Goal: Transaction & Acquisition: Purchase product/service

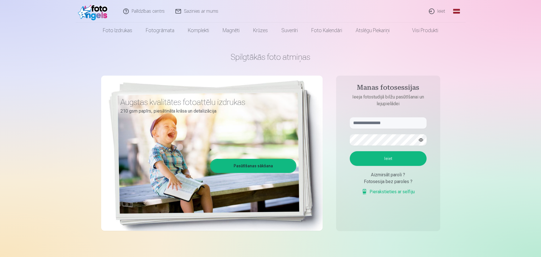
click at [393, 112] on aside "Manas fotosessijas Ieeja fotostudijā bilžu pasūtīšanai un lejupielādei Ieiet Ai…" at bounding box center [388, 153] width 104 height 155
click at [391, 124] on input "text" at bounding box center [388, 122] width 77 height 11
type input "**********"
click at [384, 160] on button "Ieiet" at bounding box center [388, 158] width 77 height 15
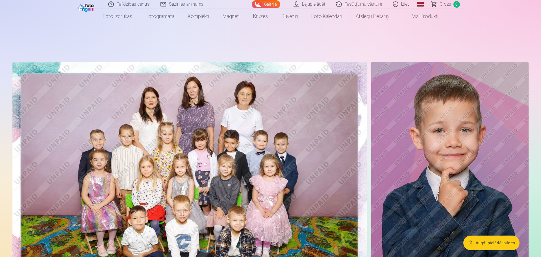
scroll to position [28, 0]
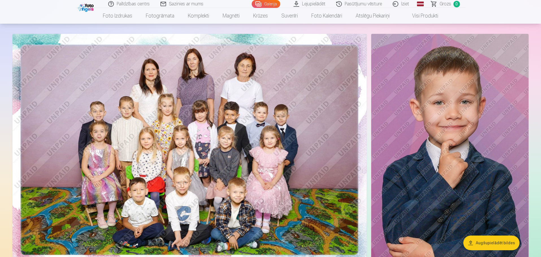
click at [249, 80] on img at bounding box center [189, 152] width 354 height 236
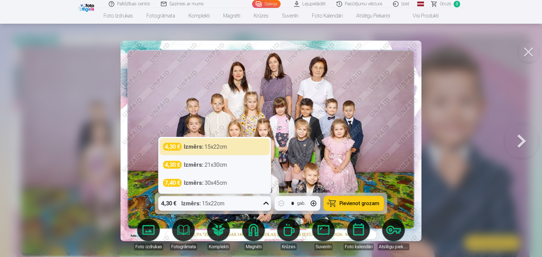
click at [267, 205] on icon at bounding box center [266, 203] width 9 height 9
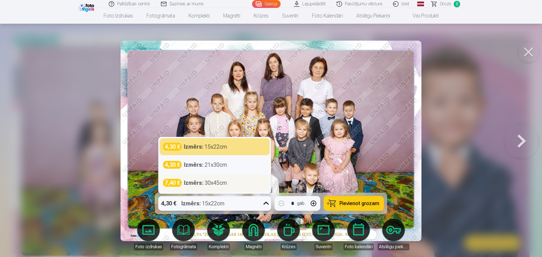
click at [220, 181] on div "Izmērs : 30x45cm" at bounding box center [205, 183] width 43 height 8
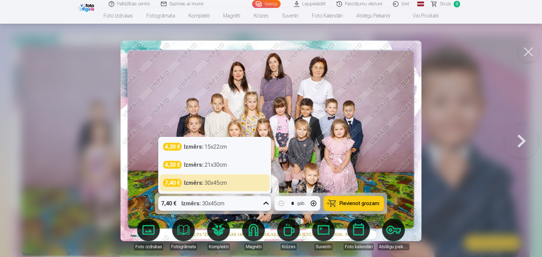
click at [267, 199] on div at bounding box center [266, 203] width 10 height 15
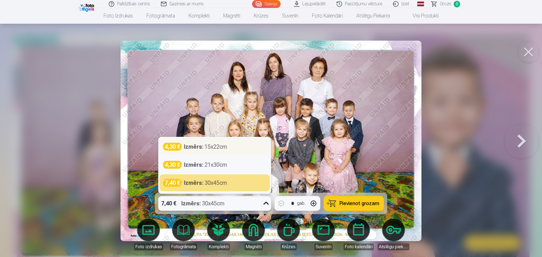
click at [242, 147] on div "4,30 € Izmērs : 15x22cm" at bounding box center [214, 147] width 103 height 8
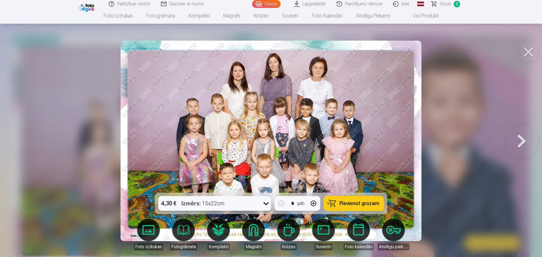
click at [348, 141] on img at bounding box center [271, 141] width 301 height 201
click at [413, 139] on img at bounding box center [271, 141] width 301 height 201
click at [534, 53] on button at bounding box center [528, 52] width 23 height 23
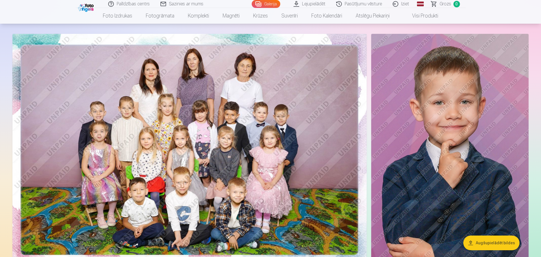
click at [282, 126] on img at bounding box center [189, 152] width 354 height 236
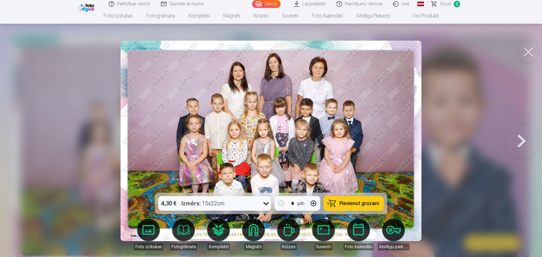
click at [530, 57] on button at bounding box center [528, 52] width 23 height 23
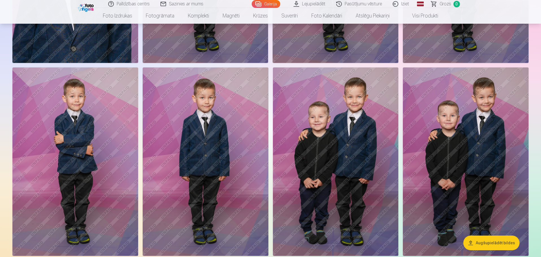
scroll to position [650, 0]
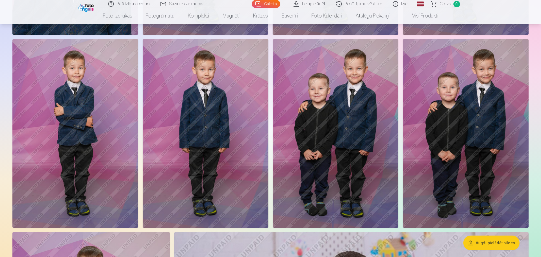
click at [341, 117] on img at bounding box center [336, 133] width 126 height 188
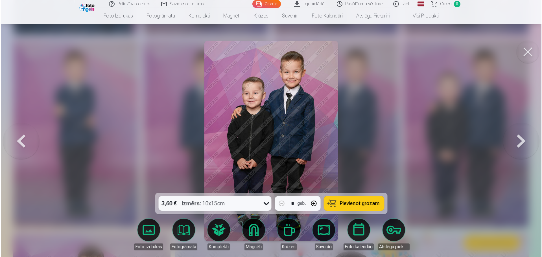
scroll to position [651, 0]
click at [531, 50] on button at bounding box center [528, 52] width 23 height 23
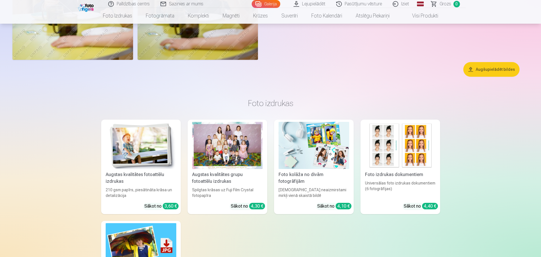
scroll to position [2937, 0]
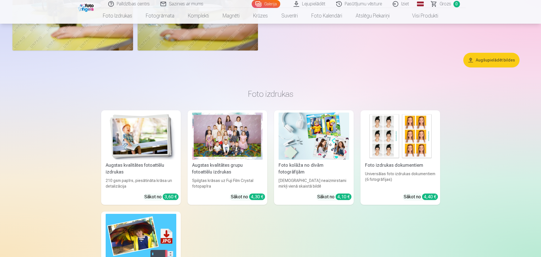
click at [322, 129] on img at bounding box center [313, 136] width 71 height 47
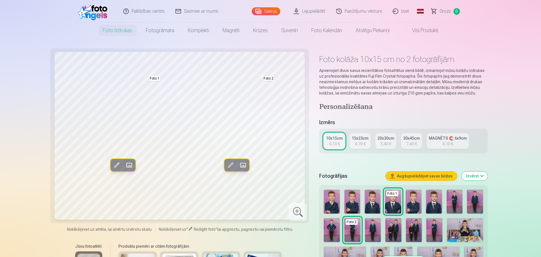
click at [391, 226] on img at bounding box center [393, 230] width 16 height 24
click at [399, 228] on img at bounding box center [393, 230] width 16 height 24
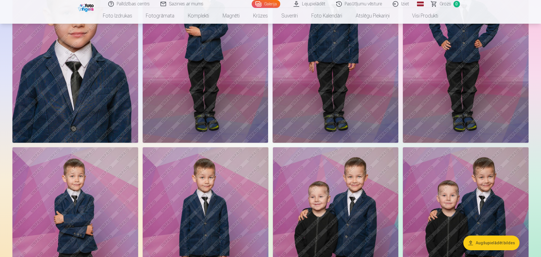
scroll to position [621, 0]
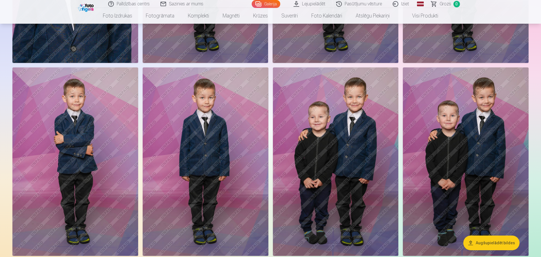
click at [325, 153] on img at bounding box center [336, 162] width 126 height 188
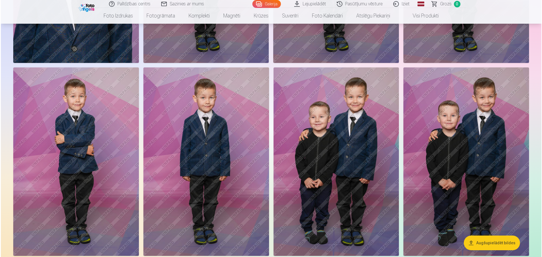
scroll to position [623, 0]
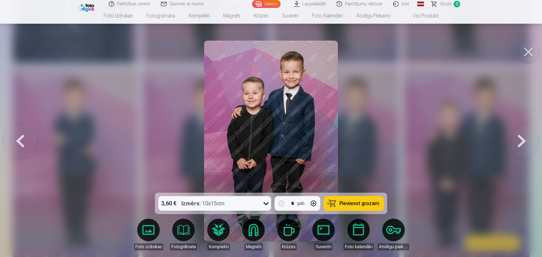
click at [523, 50] on button at bounding box center [528, 52] width 23 height 23
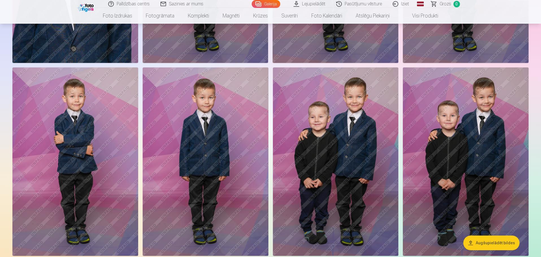
click at [463, 117] on img at bounding box center [466, 162] width 126 height 188
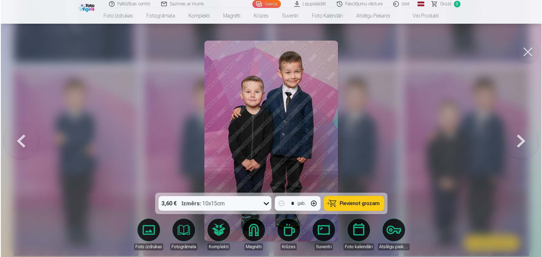
scroll to position [623, 0]
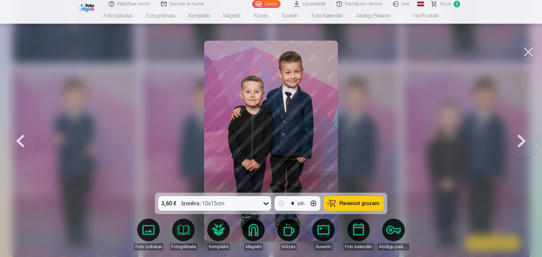
click at [526, 51] on button at bounding box center [528, 52] width 23 height 23
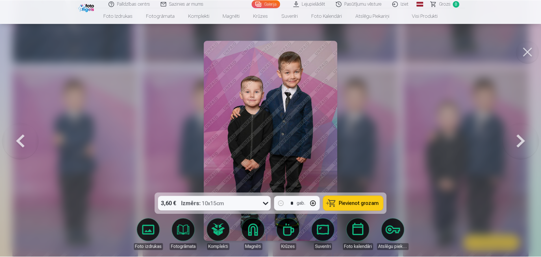
scroll to position [621, 0]
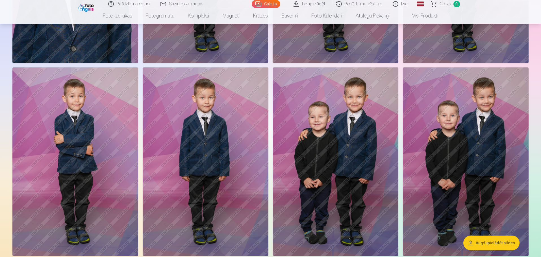
click at [321, 127] on img at bounding box center [336, 162] width 126 height 188
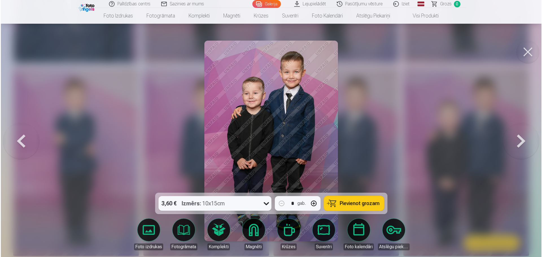
scroll to position [623, 0]
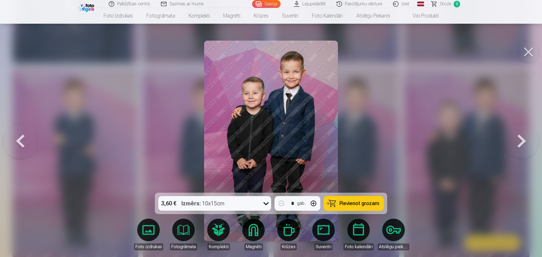
click at [523, 56] on button at bounding box center [528, 52] width 23 height 23
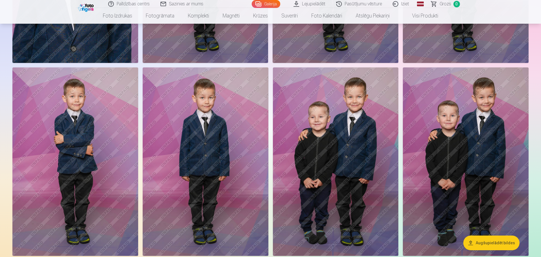
click at [470, 141] on img at bounding box center [466, 162] width 126 height 188
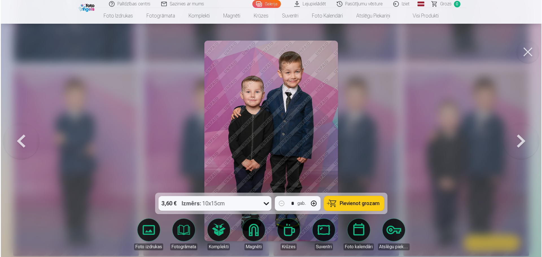
scroll to position [623, 0]
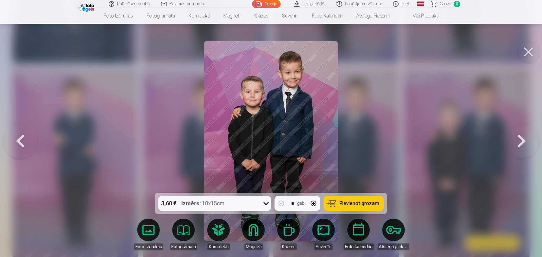
click at [21, 141] on button at bounding box center [20, 141] width 36 height 92
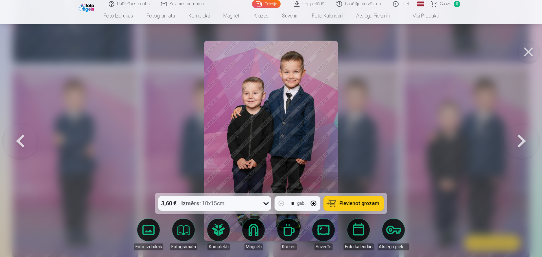
click at [262, 204] on icon at bounding box center [266, 203] width 9 height 9
click at [261, 204] on div "3,60 € Izmērs : 10x15cm" at bounding box center [209, 203] width 103 height 15
click at [369, 204] on span "Pievienot grozam" at bounding box center [360, 203] width 40 height 5
drag, startPoint x: 271, startPoint y: 201, endPoint x: 264, endPoint y: 204, distance: 8.1
click at [271, 201] on div at bounding box center [266, 203] width 10 height 15
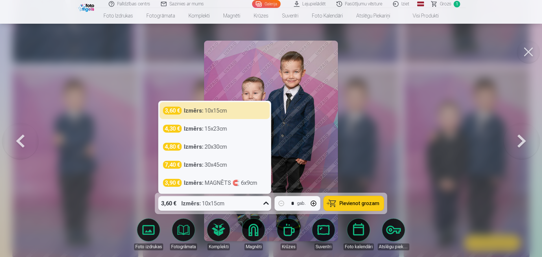
click at [263, 204] on icon at bounding box center [266, 203] width 9 height 9
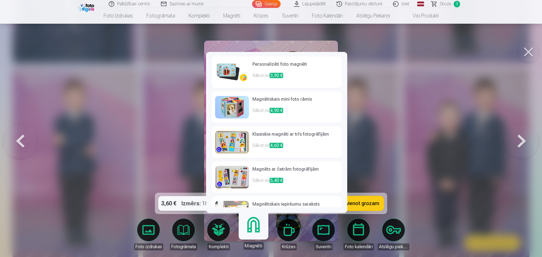
click at [258, 96] on h6 "Magnētiskais mini foto rāmis" at bounding box center [296, 101] width 86 height 11
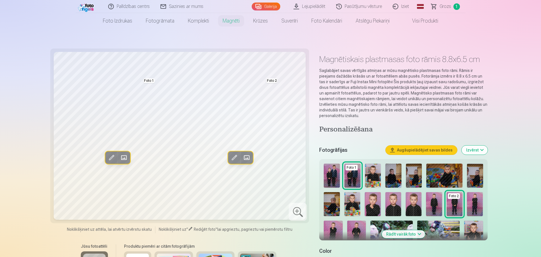
scroll to position [113, 0]
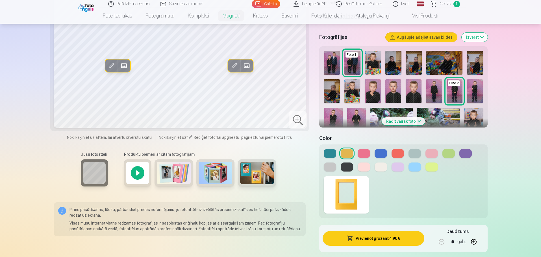
click at [139, 173] on div at bounding box center [137, 173] width 27 height 27
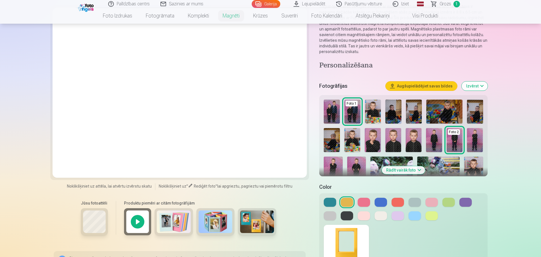
scroll to position [0, 0]
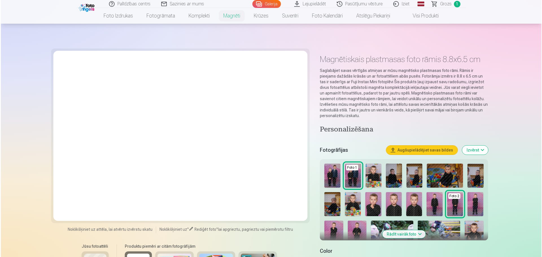
scroll to position [623, 0]
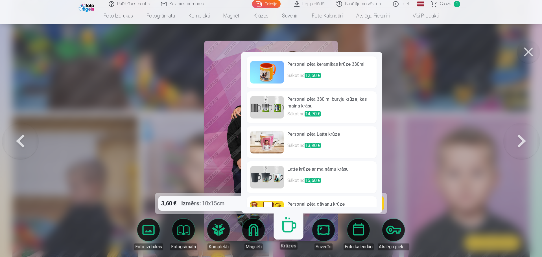
click at [280, 225] on link "Krūzes" at bounding box center [288, 232] width 35 height 35
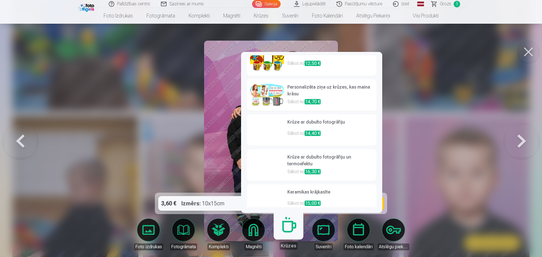
scroll to position [162, 0]
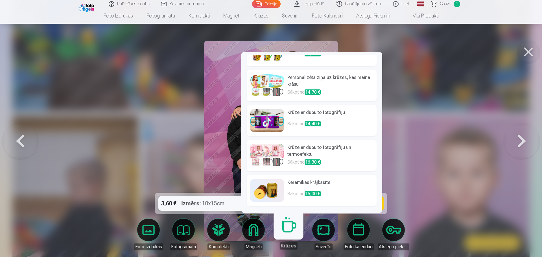
click at [280, 189] on img at bounding box center [267, 190] width 34 height 23
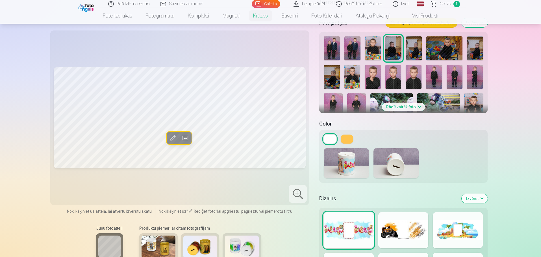
scroll to position [113, 0]
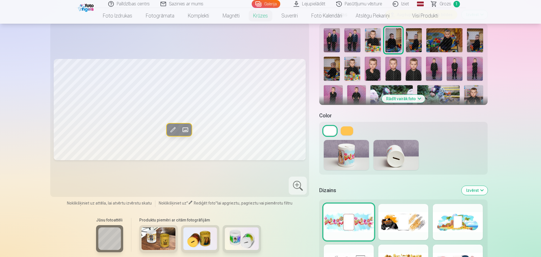
click at [167, 236] on img at bounding box center [159, 239] width 34 height 23
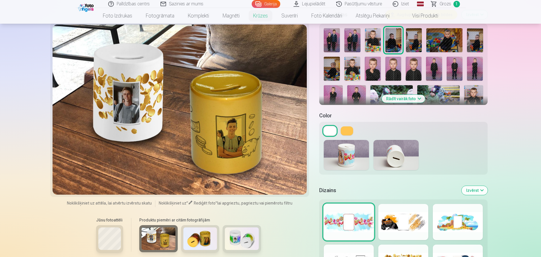
click at [199, 234] on img at bounding box center [200, 239] width 34 height 23
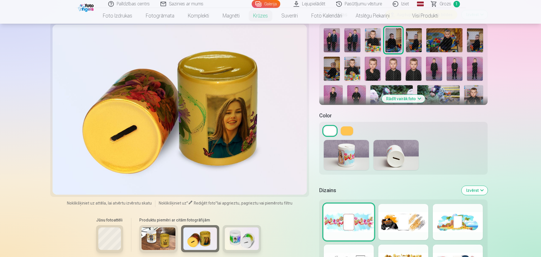
click at [167, 240] on img at bounding box center [159, 239] width 34 height 23
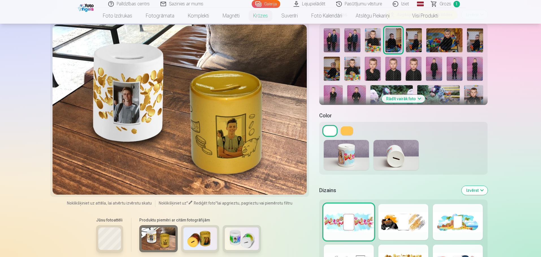
click at [207, 234] on img at bounding box center [200, 239] width 34 height 23
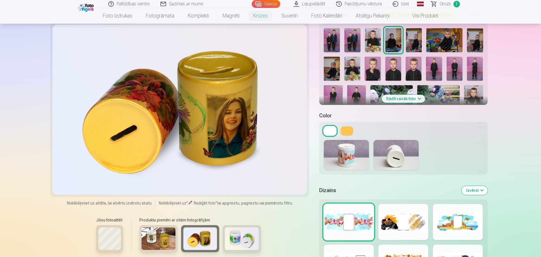
click at [253, 240] on img at bounding box center [242, 239] width 34 height 23
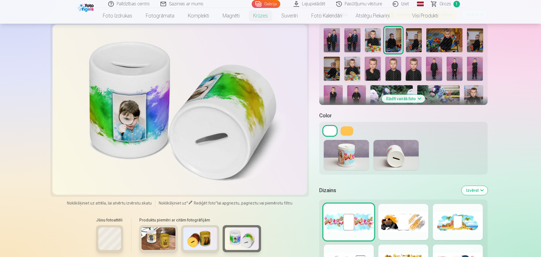
click at [172, 239] on img at bounding box center [159, 239] width 34 height 23
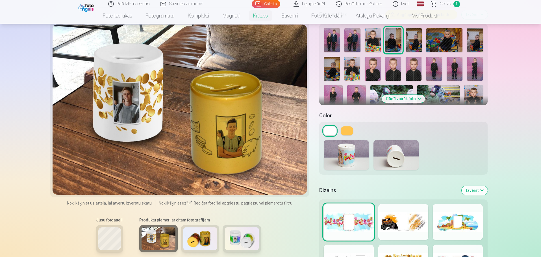
click at [197, 243] on img at bounding box center [200, 239] width 34 height 23
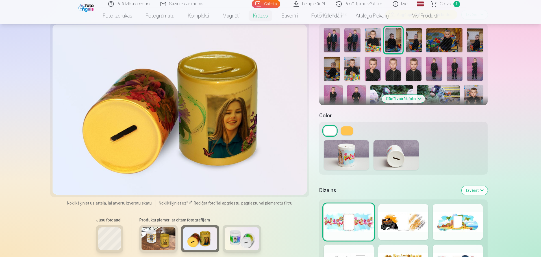
click at [236, 229] on img at bounding box center [242, 239] width 34 height 23
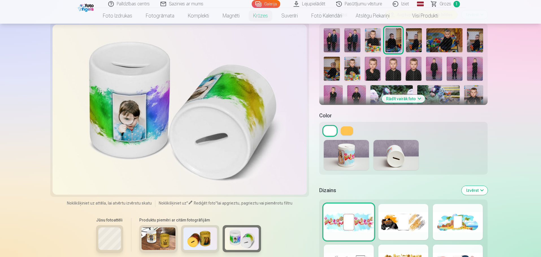
click at [235, 225] on div at bounding box center [200, 241] width 126 height 33
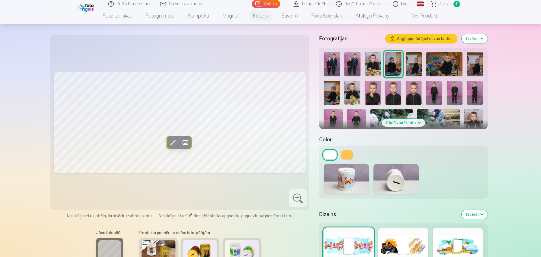
scroll to position [85, 0]
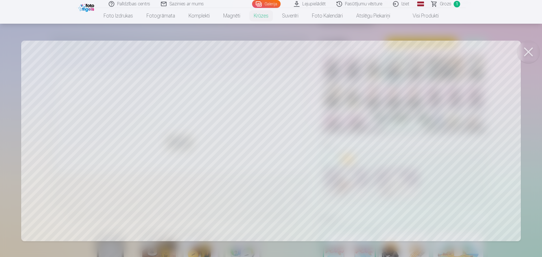
drag, startPoint x: 139, startPoint y: 142, endPoint x: 189, endPoint y: 111, distance: 58.4
click at [189, 111] on div at bounding box center [271, 128] width 542 height 257
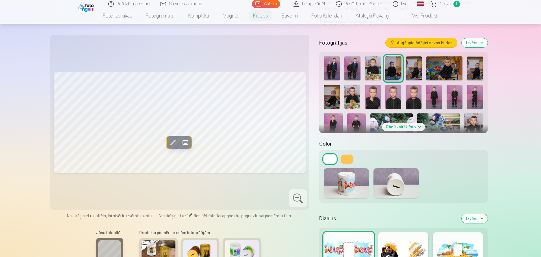
click at [206, 246] on img at bounding box center [200, 251] width 34 height 23
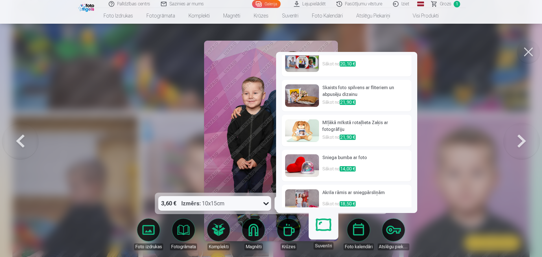
scroll to position [85, 0]
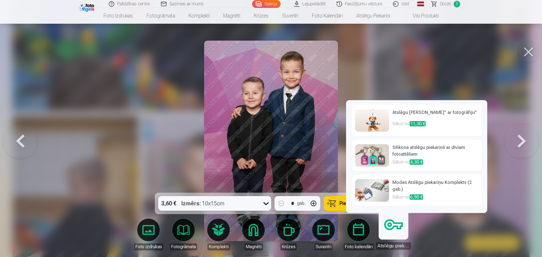
click at [392, 225] on link "Atslēgu piekariņi" at bounding box center [393, 232] width 35 height 35
click at [385, 122] on img at bounding box center [372, 120] width 34 height 23
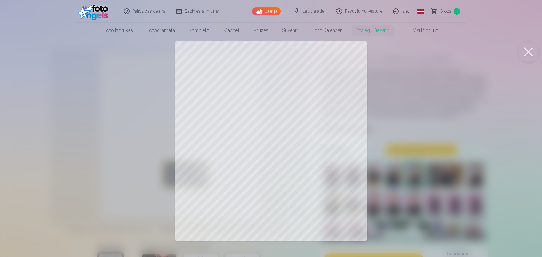
click at [291, 172] on div at bounding box center [271, 128] width 542 height 257
click at [530, 57] on button at bounding box center [528, 52] width 23 height 23
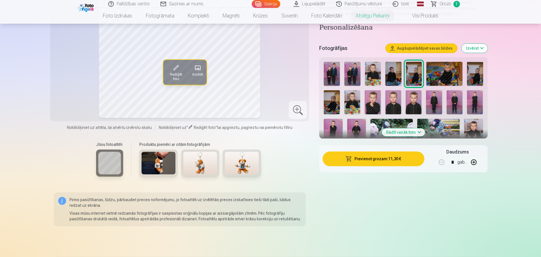
scroll to position [113, 0]
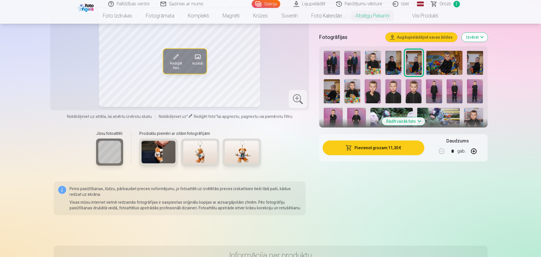
click at [172, 150] on img at bounding box center [159, 152] width 34 height 23
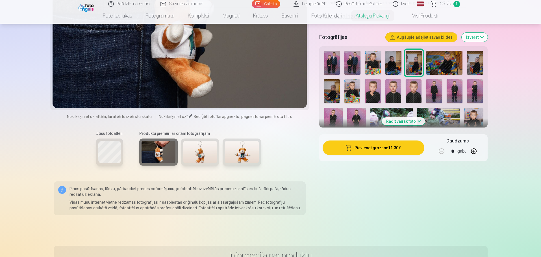
scroll to position [0, 0]
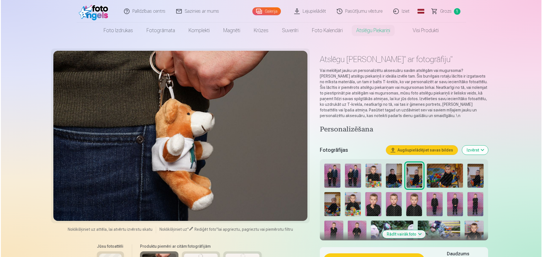
scroll to position [623, 0]
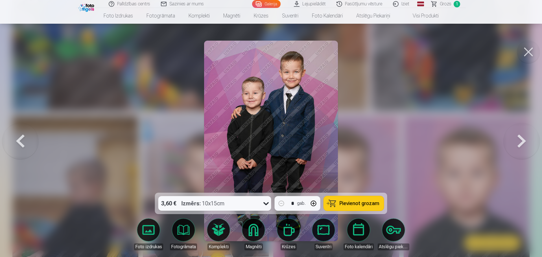
click at [323, 234] on link "Suvenīri" at bounding box center [324, 235] width 32 height 32
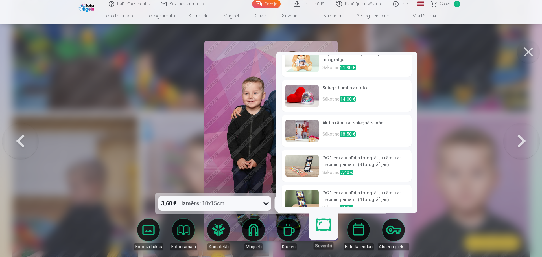
scroll to position [162, 0]
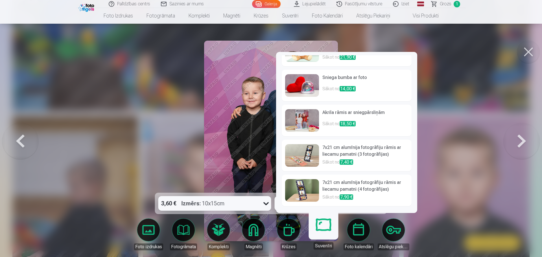
click at [306, 79] on img at bounding box center [302, 85] width 34 height 23
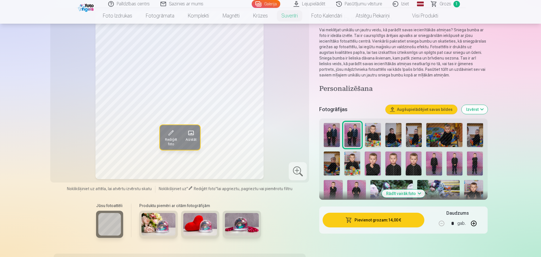
scroll to position [85, 0]
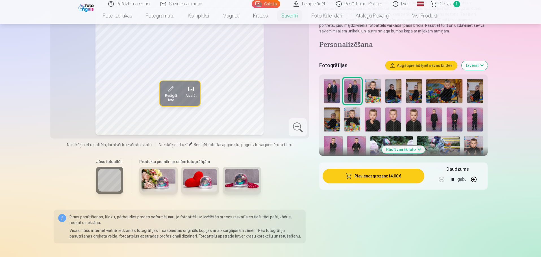
click at [169, 177] on img at bounding box center [159, 180] width 34 height 23
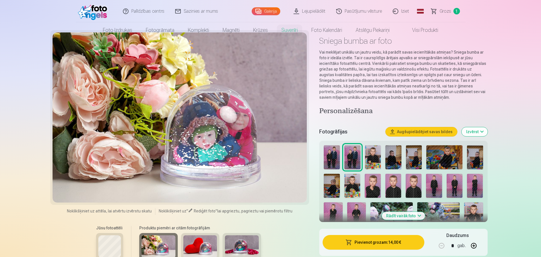
scroll to position [28, 0]
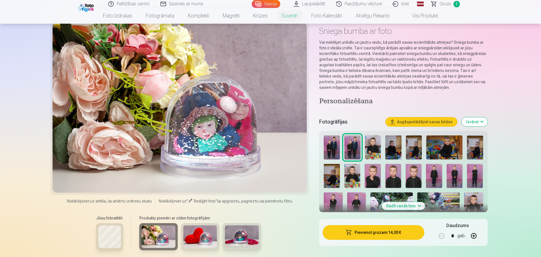
click at [209, 236] on img at bounding box center [200, 237] width 34 height 23
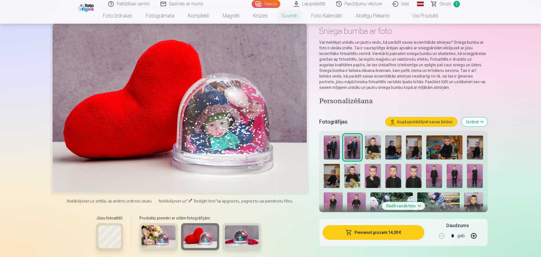
click at [248, 233] on img at bounding box center [242, 237] width 34 height 23
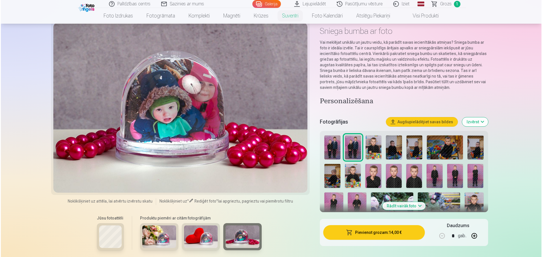
scroll to position [623, 0]
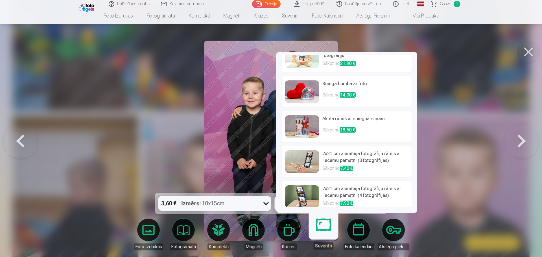
scroll to position [162, 0]
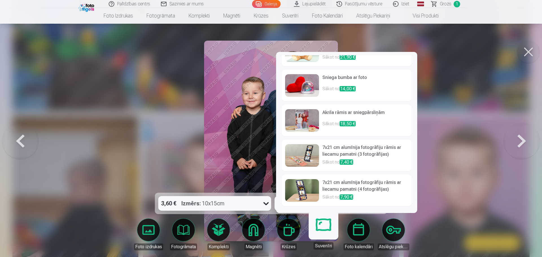
click at [336, 145] on h6 "7x21 cm alumīnija fotogrāfiju rāmis ar liecamu pamatni (3 fotogrāfijas)" at bounding box center [366, 151] width 86 height 15
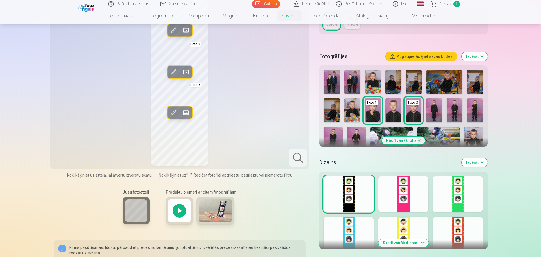
scroll to position [141, 0]
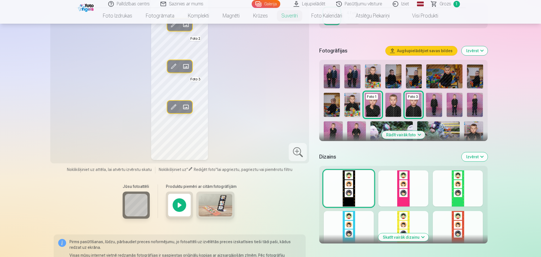
click at [181, 204] on div at bounding box center [179, 205] width 27 height 27
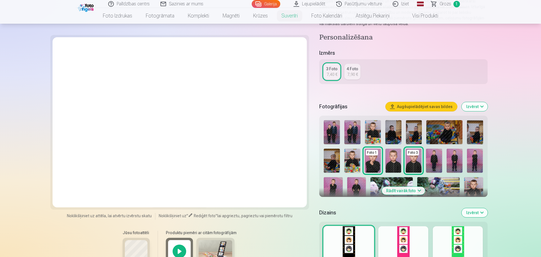
scroll to position [85, 0]
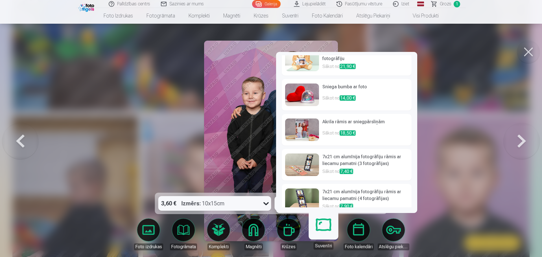
scroll to position [162, 0]
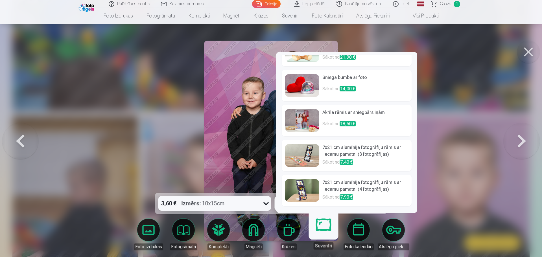
click at [312, 118] on img at bounding box center [302, 120] width 34 height 23
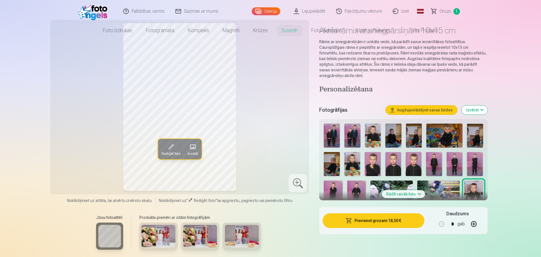
scroll to position [56, 0]
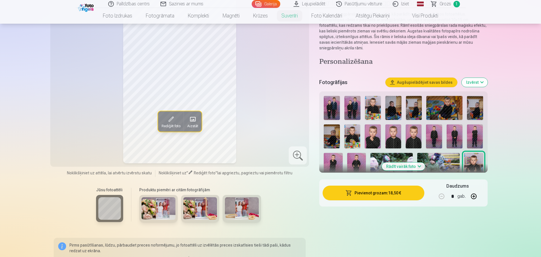
click at [151, 208] on img at bounding box center [159, 208] width 34 height 23
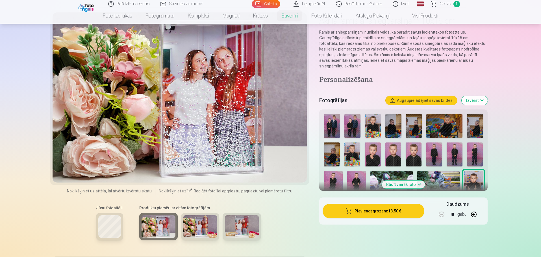
scroll to position [28, 0]
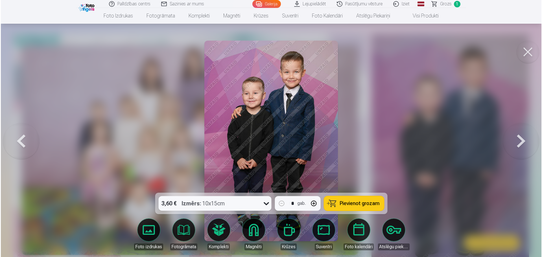
scroll to position [623, 0]
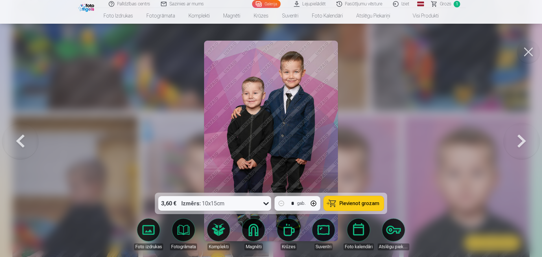
click at [312, 234] on link "Suvenīri" at bounding box center [324, 235] width 32 height 32
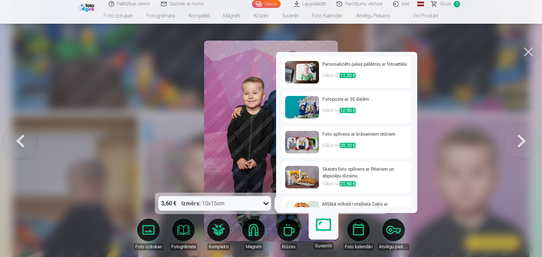
click at [308, 142] on img at bounding box center [302, 142] width 34 height 23
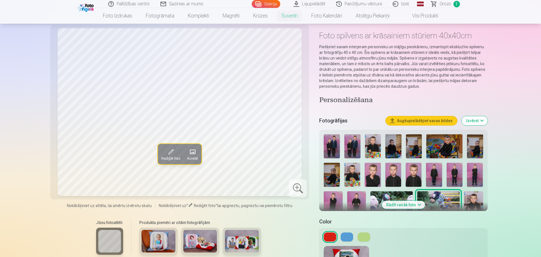
scroll to position [56, 0]
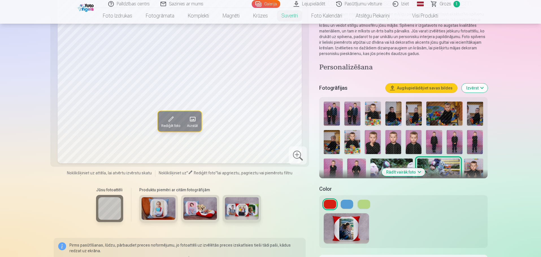
click at [152, 209] on img at bounding box center [159, 208] width 34 height 23
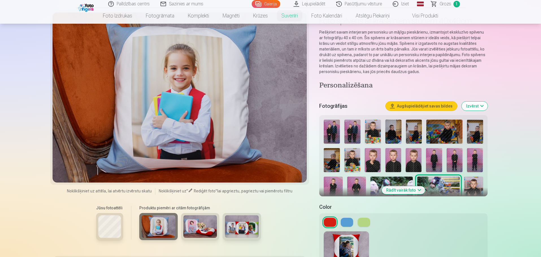
scroll to position [28, 0]
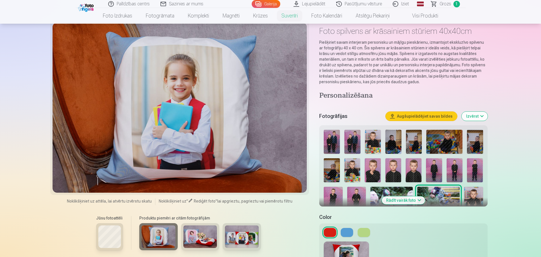
click at [214, 235] on img at bounding box center [200, 237] width 34 height 23
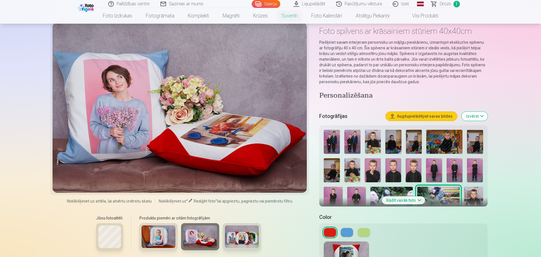
click at [265, 240] on div "Produktu piemēri ar citām fotogrāfijām" at bounding box center [200, 235] width 133 height 47
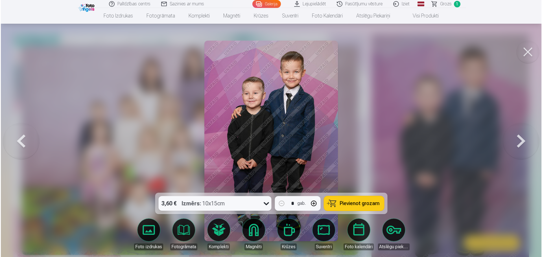
scroll to position [623, 0]
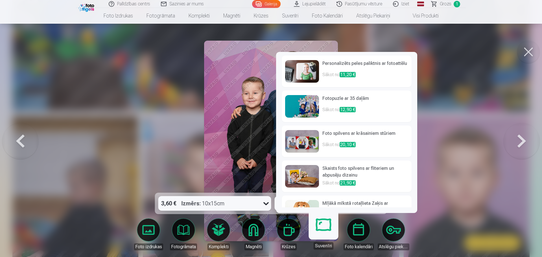
scroll to position [0, 0]
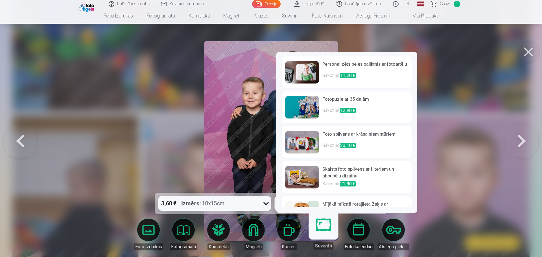
click at [341, 69] on h6 "Personalizēts peles paliktnis ar fotoattēlu" at bounding box center [366, 66] width 86 height 11
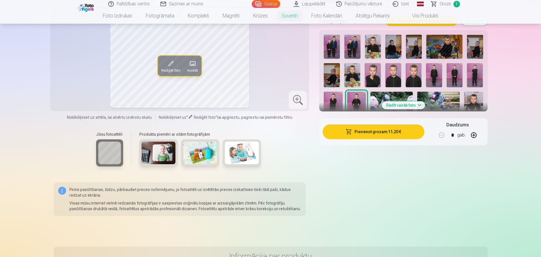
scroll to position [113, 0]
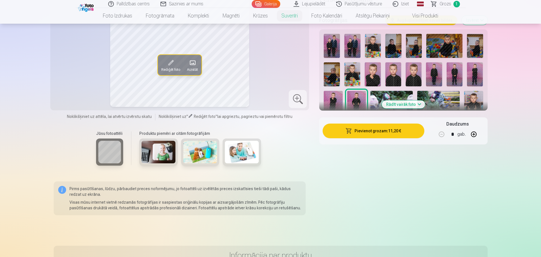
click at [153, 142] on img at bounding box center [159, 152] width 34 height 23
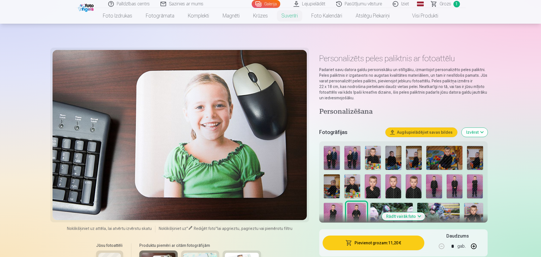
scroll to position [0, 0]
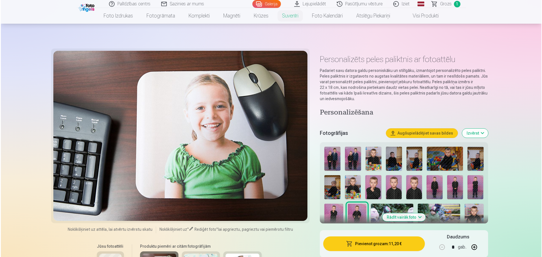
scroll to position [623, 0]
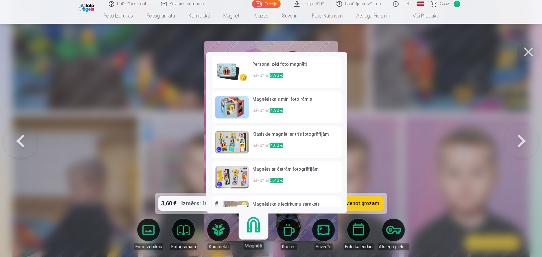
click at [229, 70] on img at bounding box center [232, 72] width 34 height 23
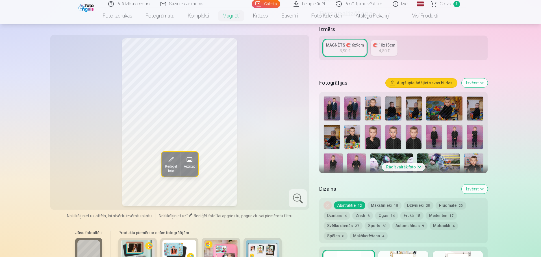
scroll to position [141, 0]
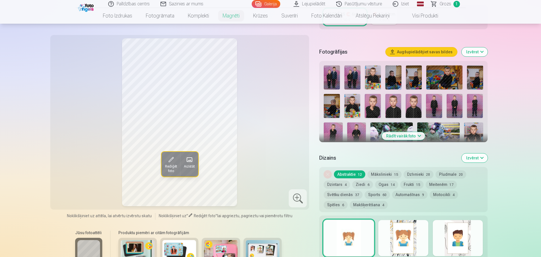
click at [138, 243] on img at bounding box center [138, 251] width 34 height 23
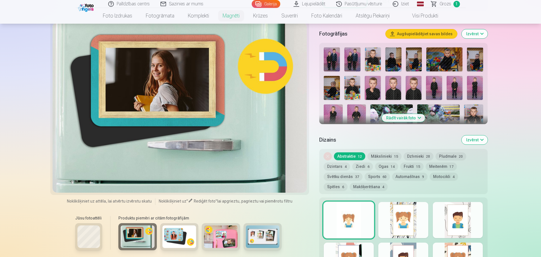
scroll to position [169, 0]
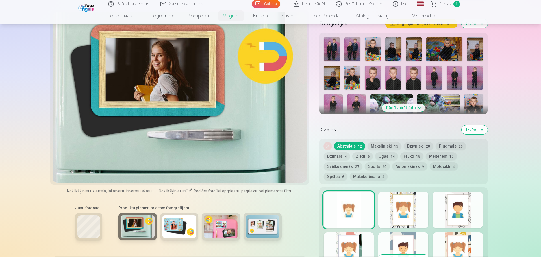
click at [179, 227] on img at bounding box center [179, 227] width 34 height 23
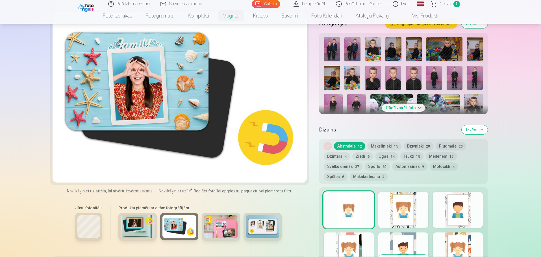
click at [212, 223] on img at bounding box center [221, 227] width 34 height 23
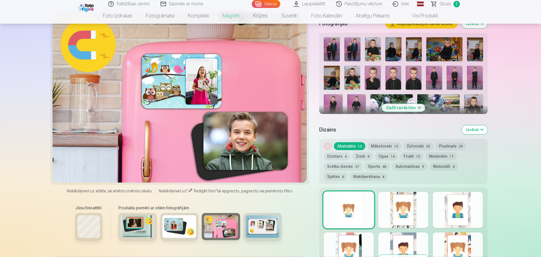
click at [275, 219] on img at bounding box center [263, 227] width 34 height 23
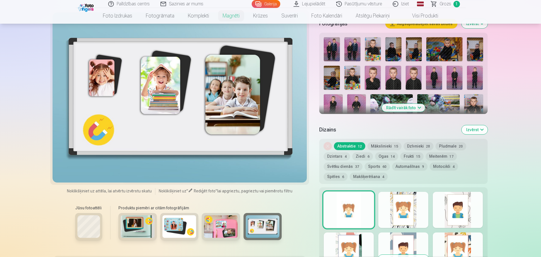
click at [222, 217] on img at bounding box center [221, 227] width 34 height 23
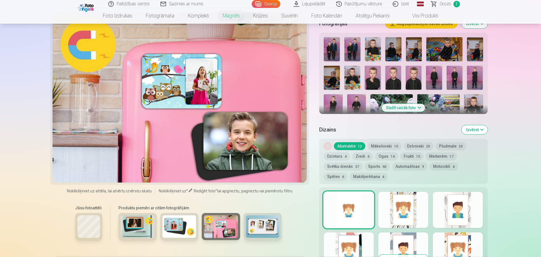
click at [185, 217] on img at bounding box center [179, 227] width 34 height 23
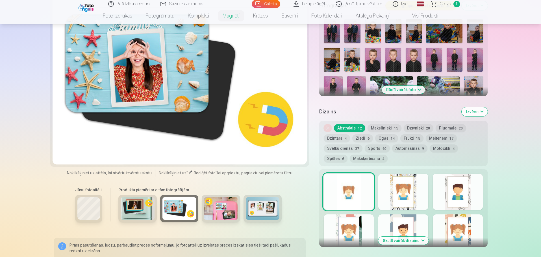
scroll to position [198, 0]
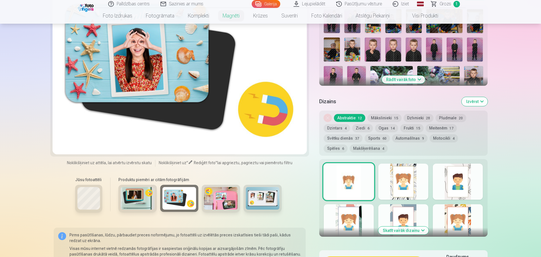
click at [430, 134] on button "Motocikli 4" at bounding box center [444, 138] width 28 height 8
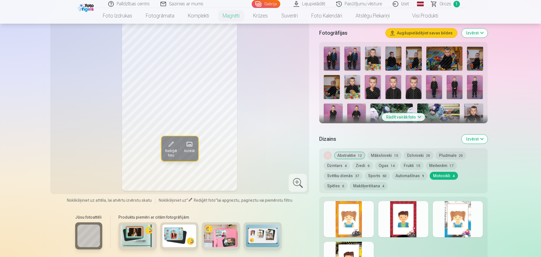
scroll to position [141, 0]
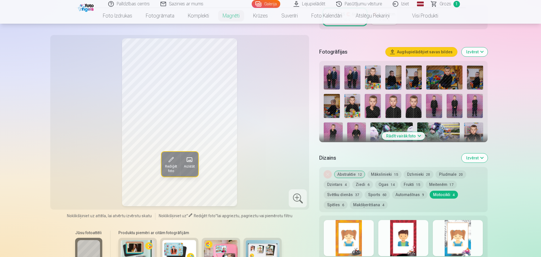
click at [423, 191] on button "Automašīnas 9" at bounding box center [409, 195] width 35 height 8
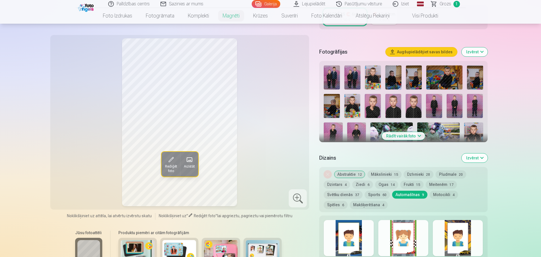
click at [441, 191] on button "Motocikli 4" at bounding box center [444, 195] width 28 height 8
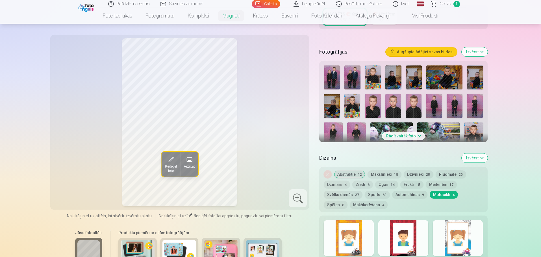
click at [405, 191] on button "Automašīnas 9" at bounding box center [409, 195] width 35 height 8
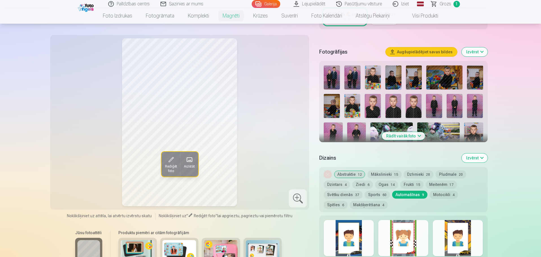
click at [438, 191] on button "Motocikli 4" at bounding box center [444, 195] width 28 height 8
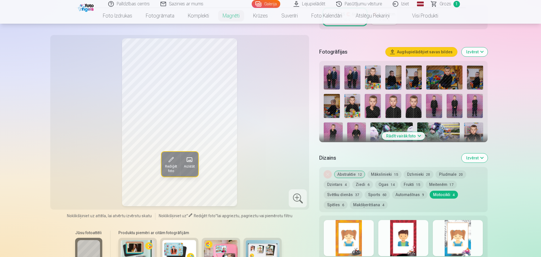
click at [382, 171] on button "Mākslinieki 15" at bounding box center [384, 175] width 34 height 8
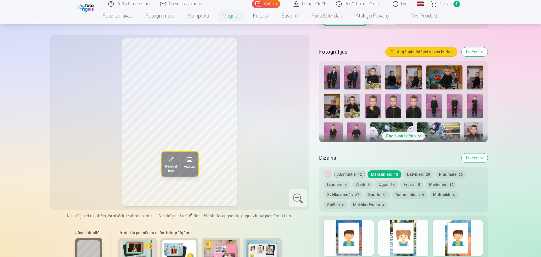
click at [351, 171] on button "Abstraktie 12" at bounding box center [349, 175] width 31 height 8
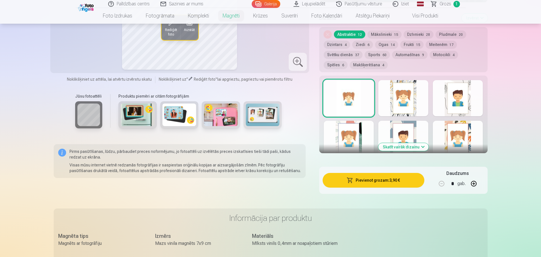
scroll to position [282, 0]
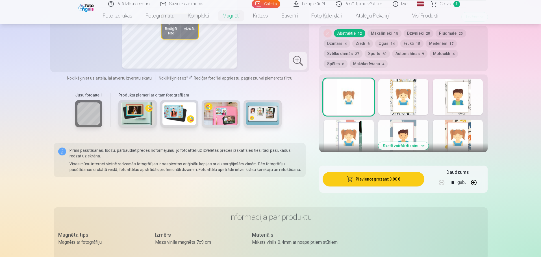
click at [415, 143] on button "Skatīt vairāk dizainu" at bounding box center [403, 146] width 50 height 8
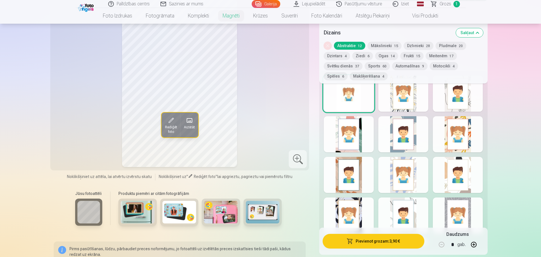
scroll to position [367, 0]
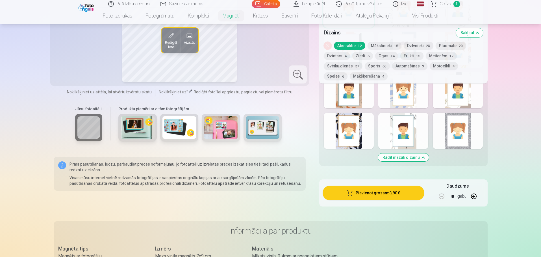
click at [267, 116] on img at bounding box center [263, 127] width 34 height 23
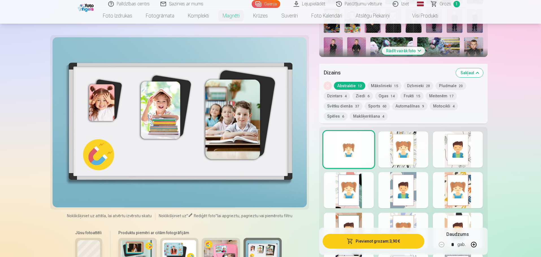
scroll to position [226, 0]
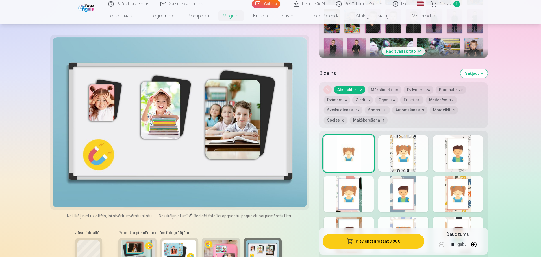
click at [448, 106] on button "Motocikli 4" at bounding box center [444, 110] width 28 height 8
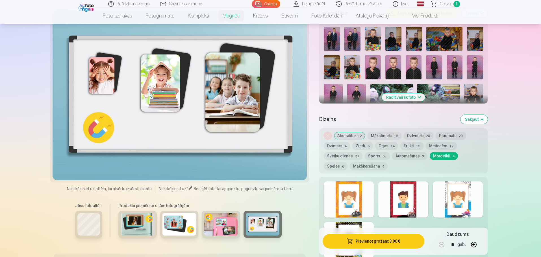
scroll to position [113, 0]
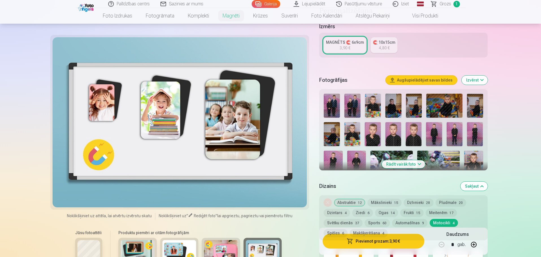
click at [138, 248] on img at bounding box center [138, 251] width 34 height 23
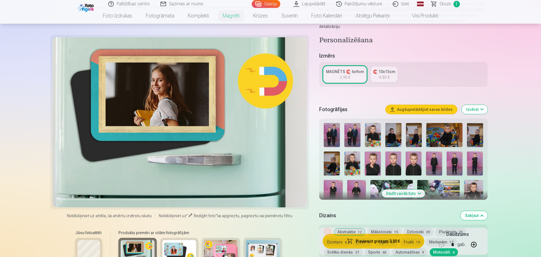
scroll to position [141, 0]
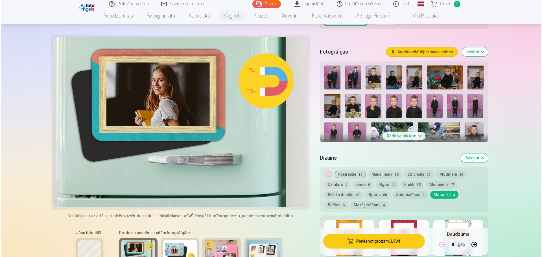
scroll to position [623, 0]
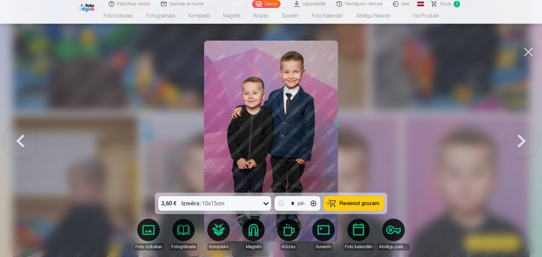
click at [534, 49] on button at bounding box center [528, 52] width 23 height 23
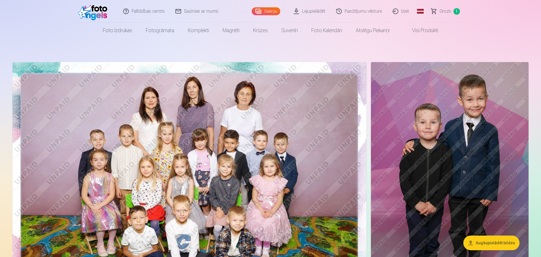
drag, startPoint x: 277, startPoint y: 167, endPoint x: 365, endPoint y: 48, distance: 148.2
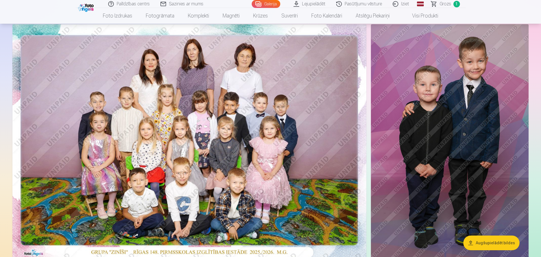
scroll to position [28, 0]
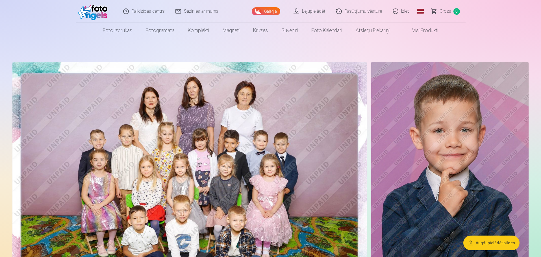
click at [402, 11] on link "Iziet" at bounding box center [401, 11] width 27 height 23
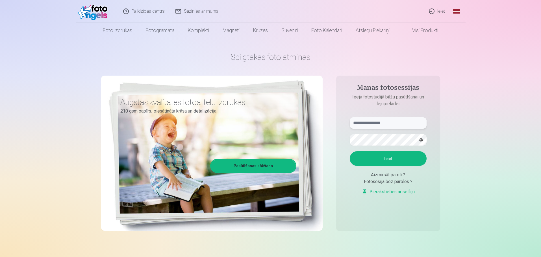
click at [377, 121] on input "text" at bounding box center [388, 122] width 77 height 11
type input "**********"
click at [350, 151] on button "Ieiet" at bounding box center [388, 158] width 77 height 15
